Goal: Check status: Check status

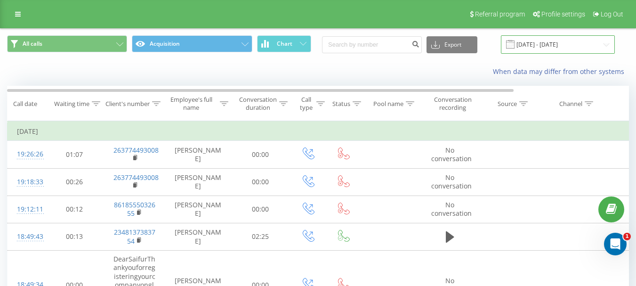
click at [540, 41] on input "[DATE] - [DATE]" at bounding box center [558, 44] width 114 height 18
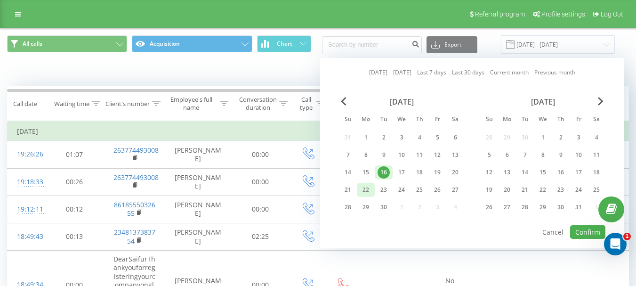
click at [365, 187] on div "22" at bounding box center [366, 190] width 12 height 12
click at [577, 233] on button "Confirm" at bounding box center [587, 232] width 35 height 14
type input "[DATE] - [DATE]"
